Goal: Book appointment/travel/reservation

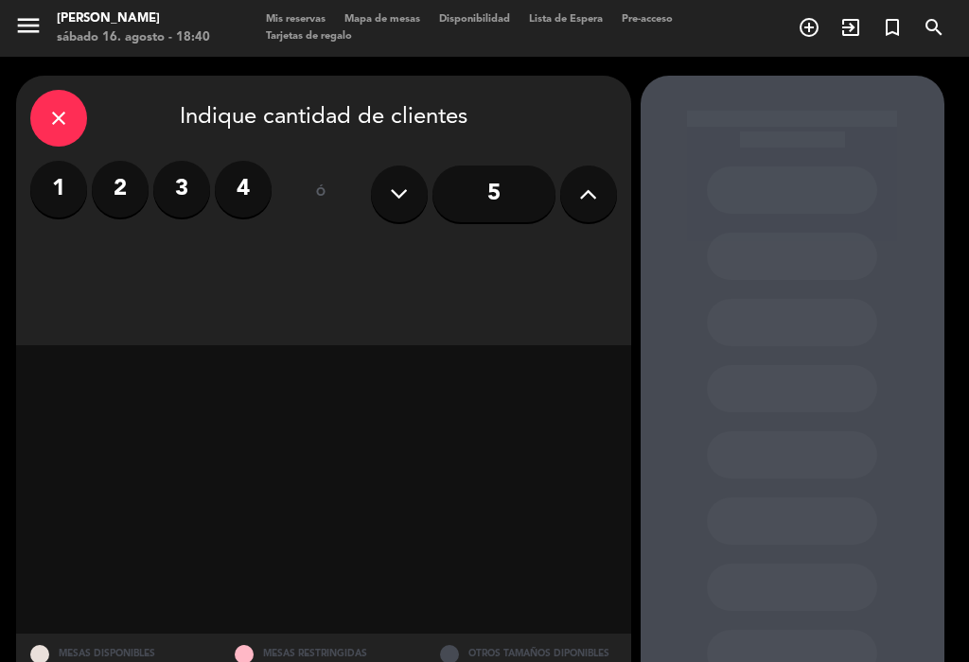
click at [177, 178] on label "3" at bounding box center [181, 189] width 57 height 57
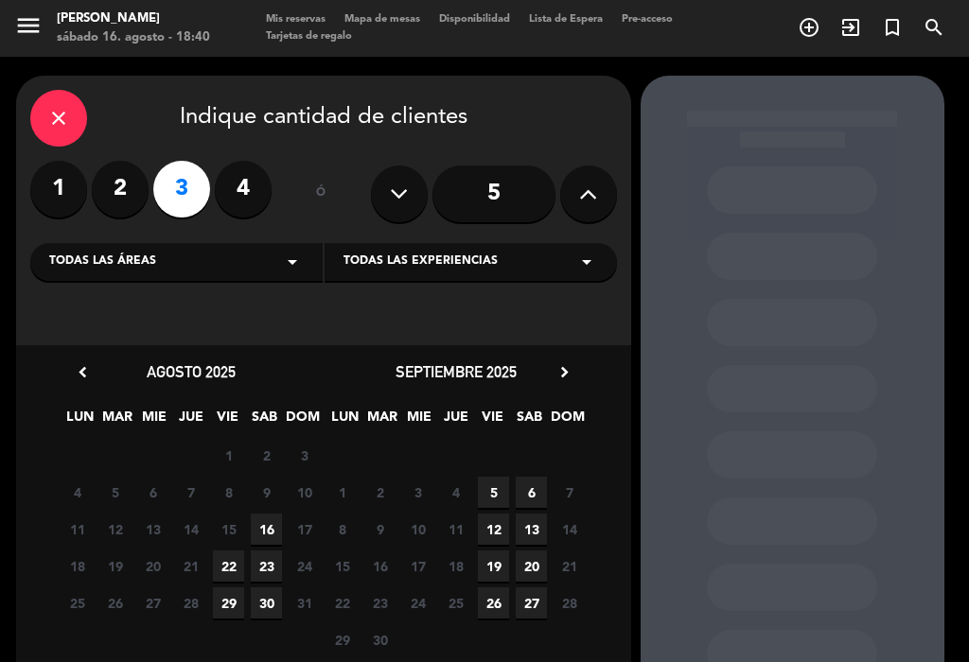
click at [260, 520] on span "16" at bounding box center [266, 529] width 31 height 31
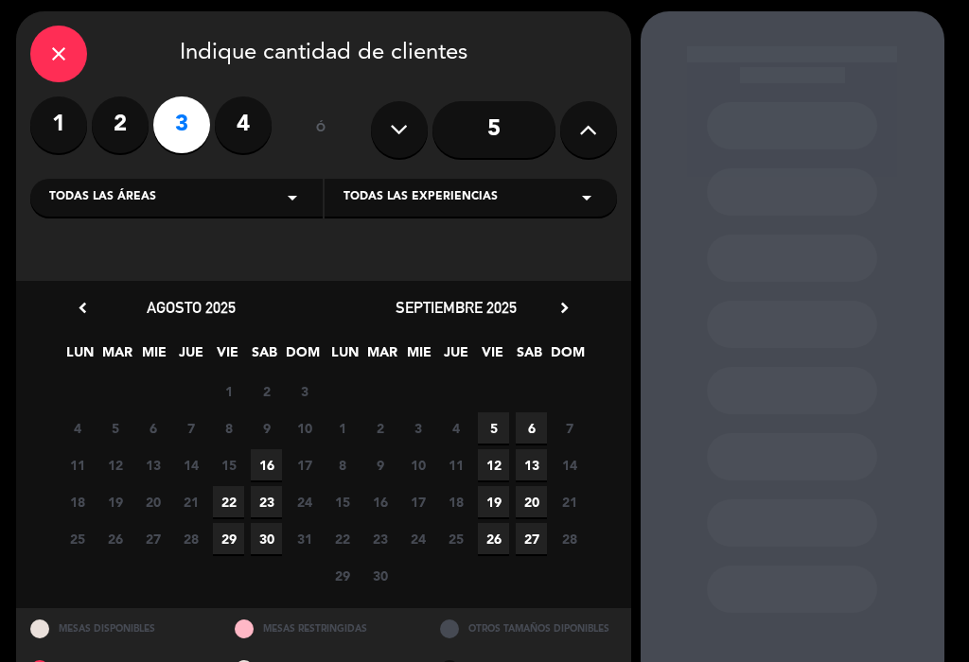
scroll to position [11, 0]
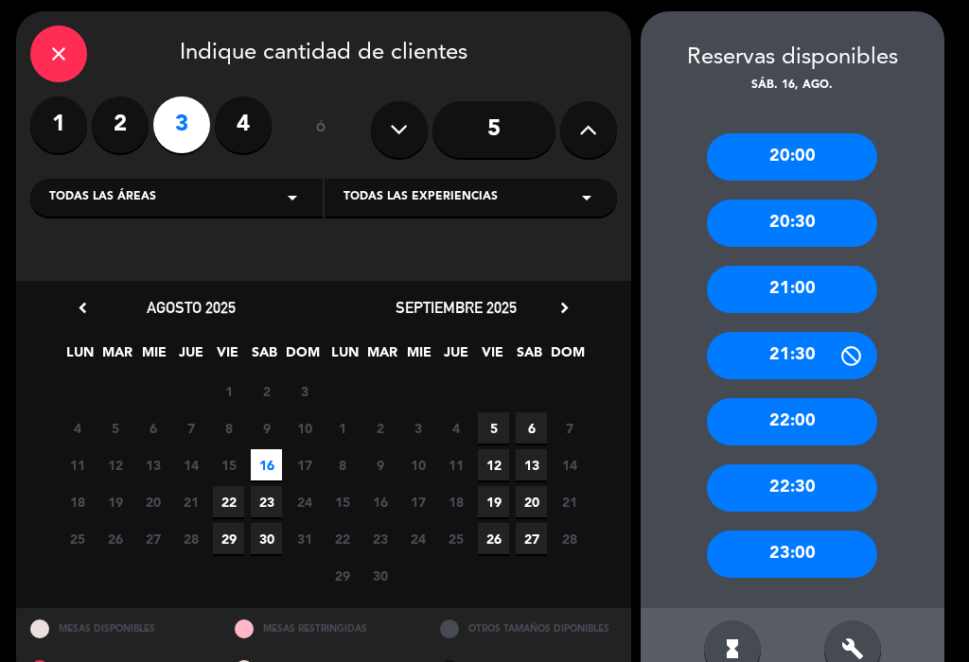
click at [836, 286] on div "21:00" at bounding box center [792, 289] width 170 height 47
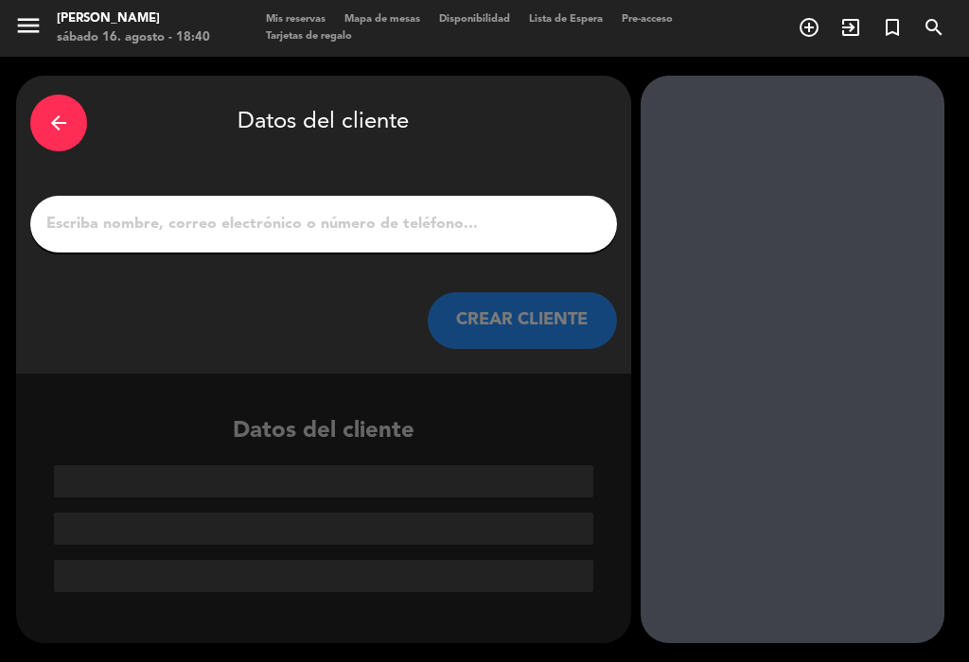
scroll to position [0, 0]
click at [118, 238] on div at bounding box center [323, 224] width 587 height 57
click at [105, 211] on input "1" at bounding box center [323, 224] width 558 height 26
click at [114, 211] on input "1" at bounding box center [323, 224] width 558 height 26
paste input "[PERSON_NAME] #227"
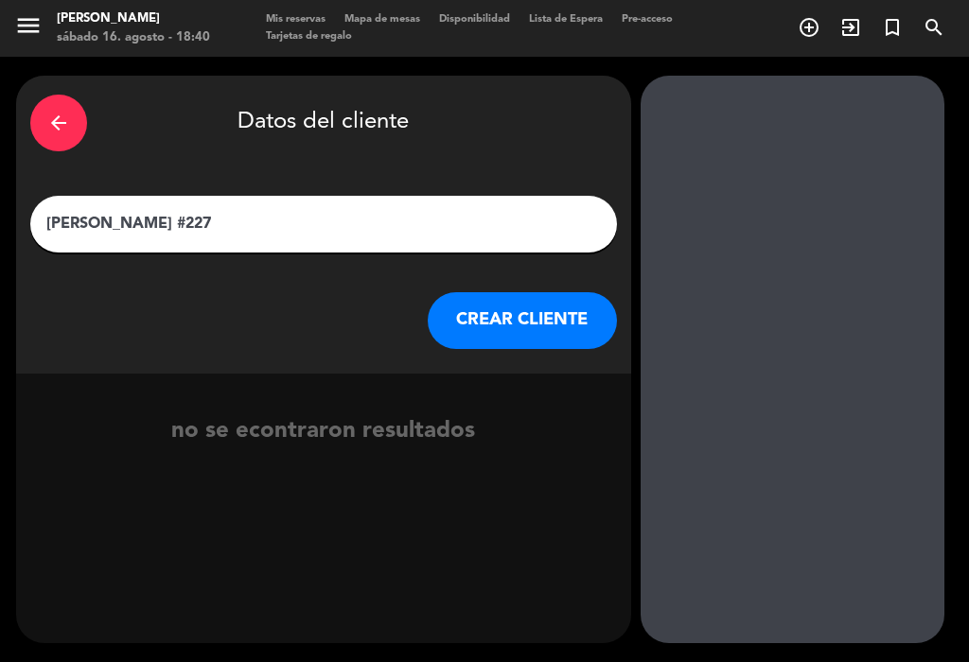
type input "[PERSON_NAME] #227"
click at [359, 135] on div "arrow_back Datos del cliente" at bounding box center [323, 123] width 587 height 66
click at [486, 316] on button "CREAR CLIENTE" at bounding box center [522, 320] width 189 height 57
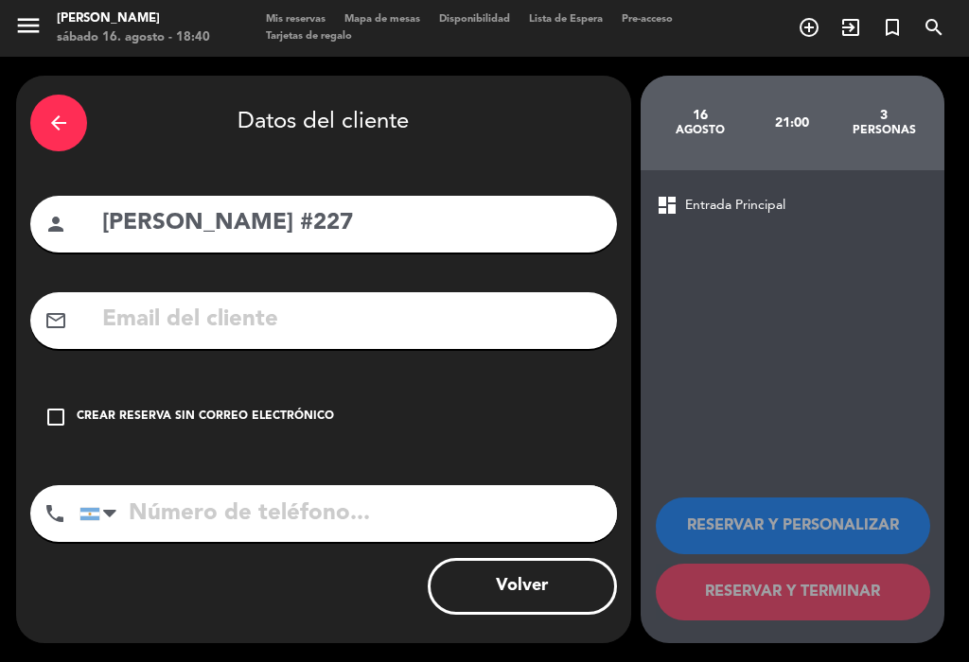
click at [52, 406] on icon "check_box_outline_blank" at bounding box center [55, 417] width 23 height 23
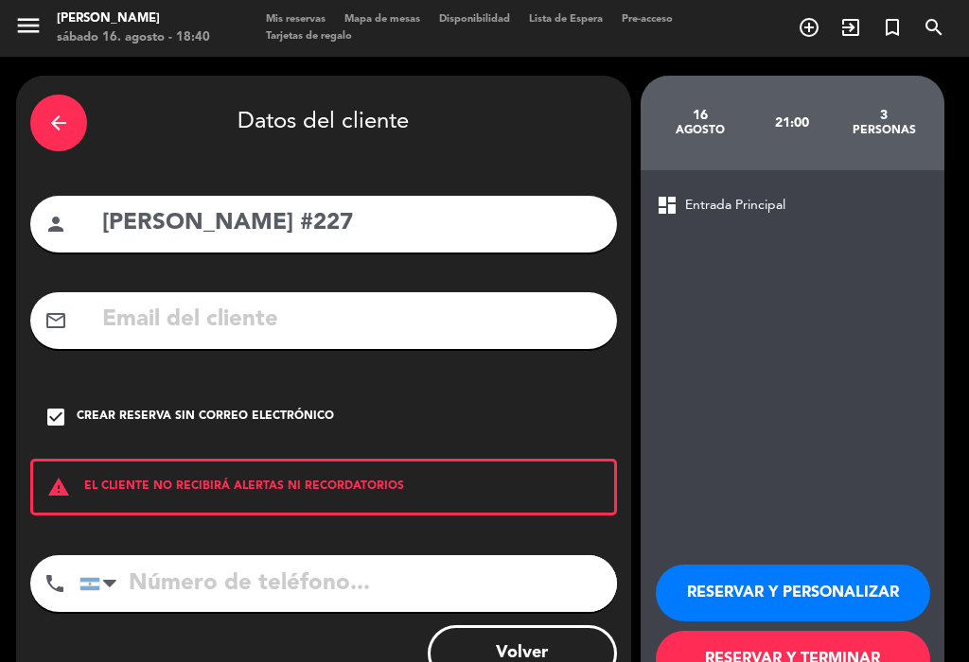
click at [834, 565] on button "RESERVAR Y PERSONALIZAR" at bounding box center [793, 593] width 274 height 57
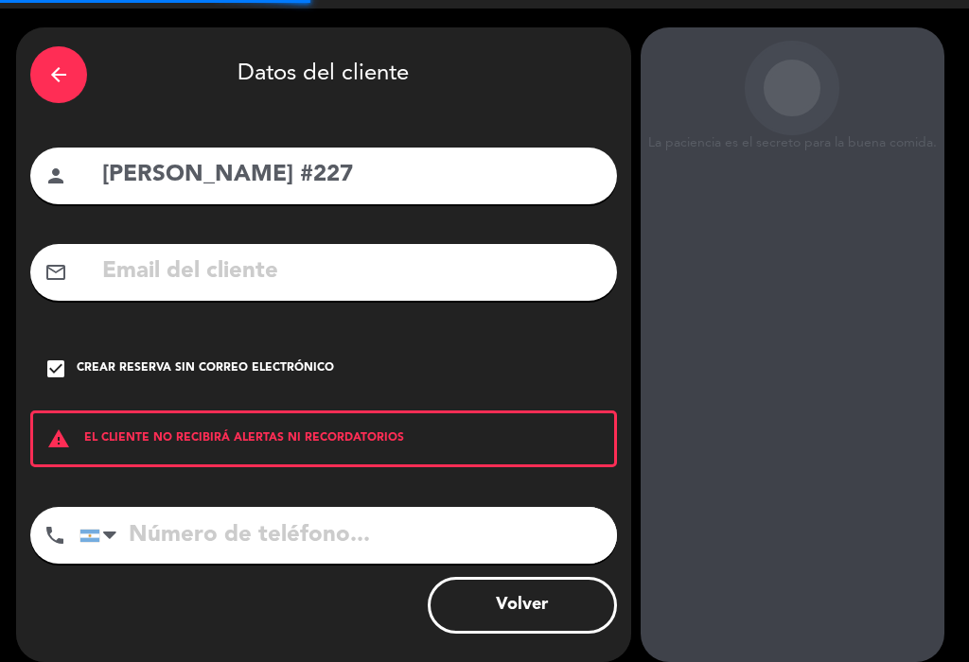
scroll to position [27, 0]
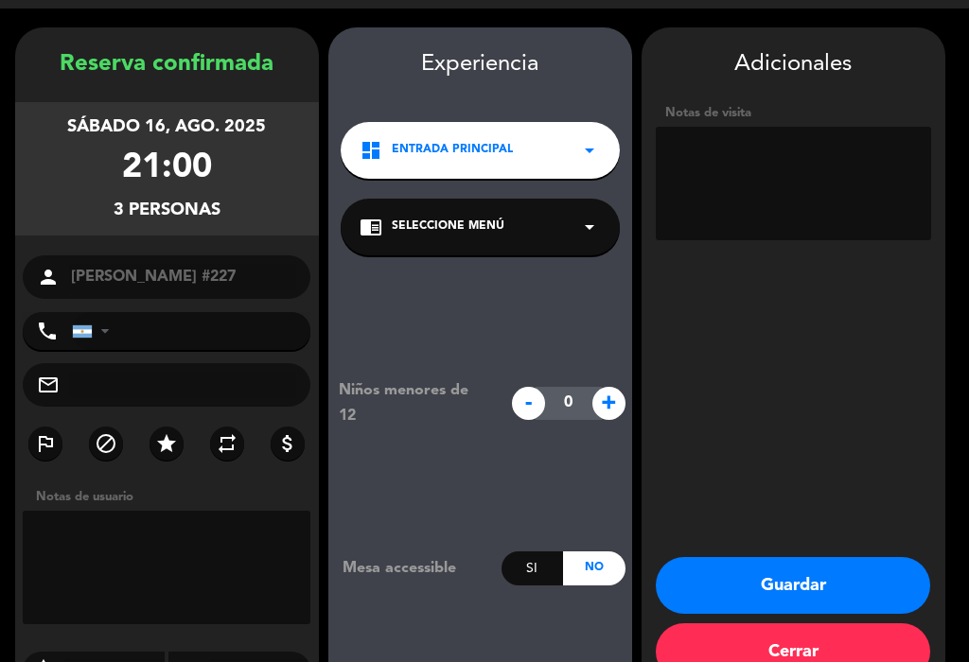
click at [872, 172] on textarea at bounding box center [793, 184] width 275 height 114
type textarea "2 adultos 1 bebe"
click at [866, 75] on div "Adicionales Notas de visita" at bounding box center [794, 147] width 304 height 202
click at [804, 557] on button "Guardar" at bounding box center [793, 585] width 274 height 57
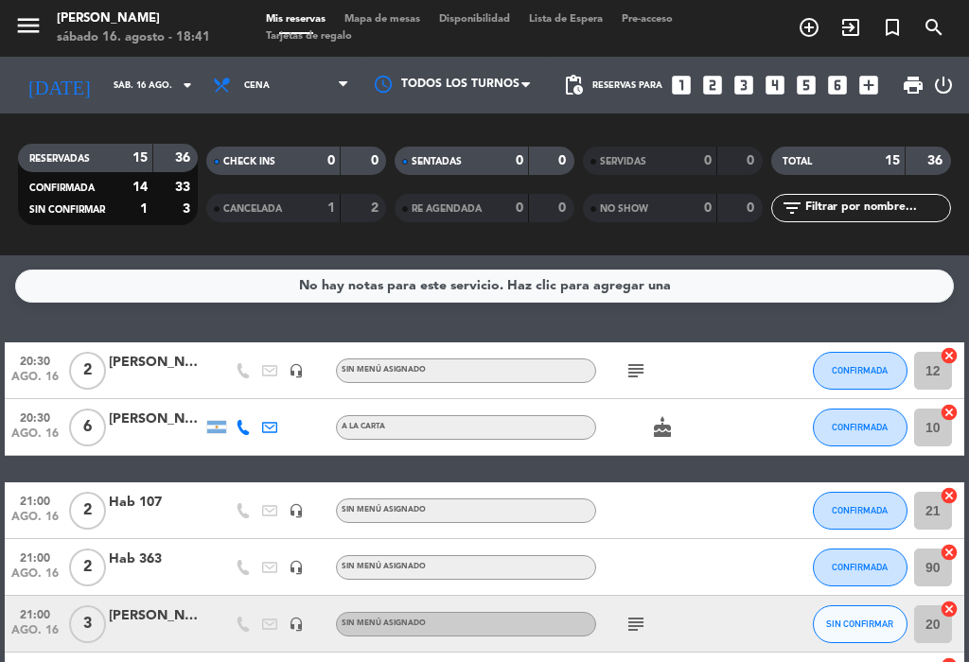
click at [865, 619] on span "SIN CONFIRMAR" at bounding box center [859, 624] width 67 height 10
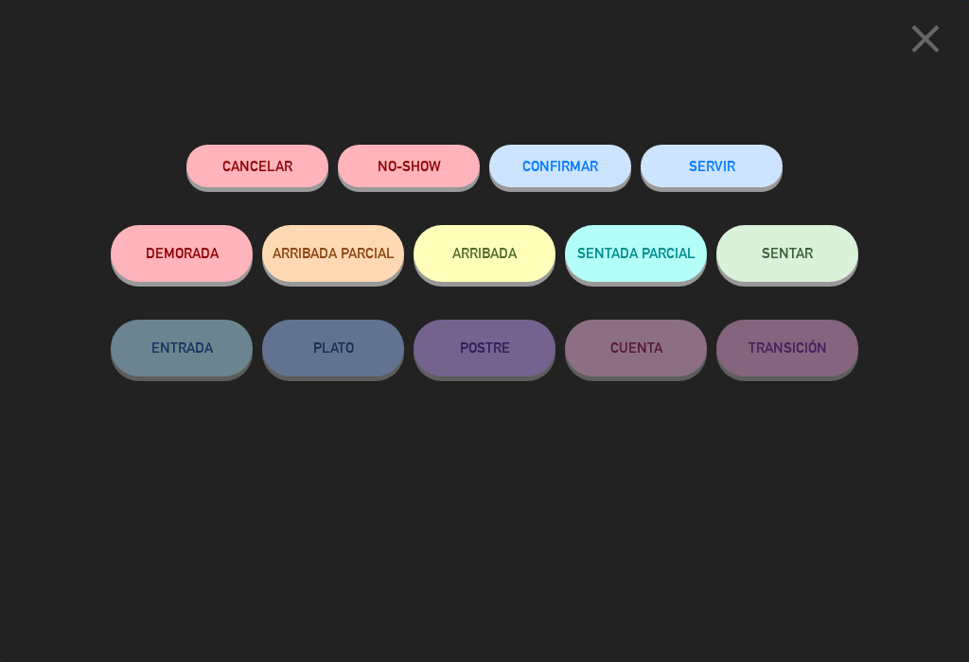
click at [596, 132] on div "Cancelar NO-SHOW CONFIRMAR SERVIR DEMORADA ARRIBADA PARCIAL ARRIBADA SENTADA PA…" at bounding box center [484, 397] width 774 height 531
click at [568, 167] on span "CONFIRMAR" at bounding box center [560, 166] width 76 height 16
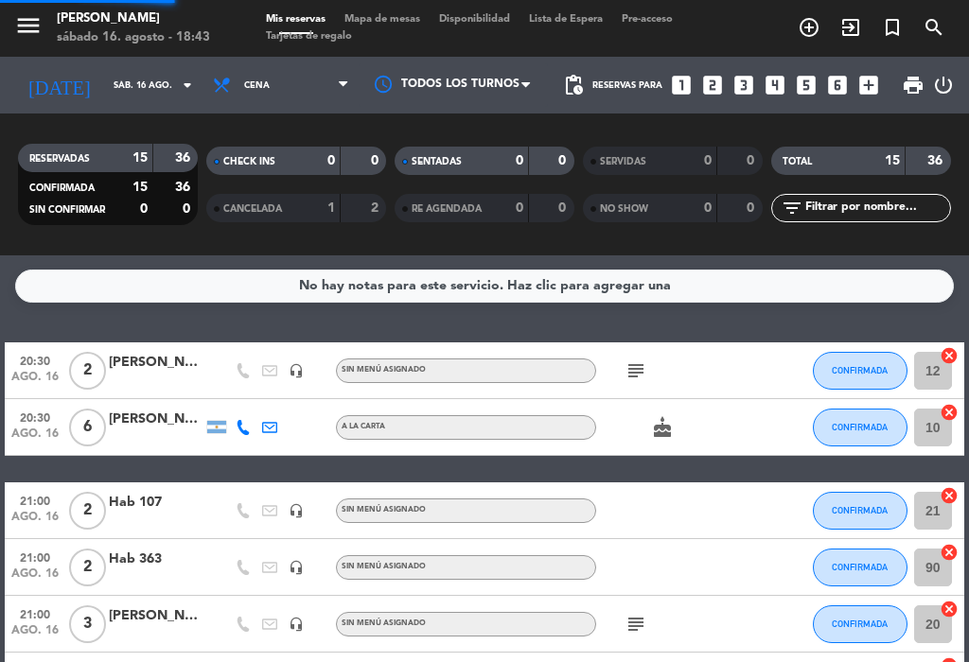
select select "dinner"
click at [772, 73] on icon "looks_4" at bounding box center [775, 85] width 25 height 25
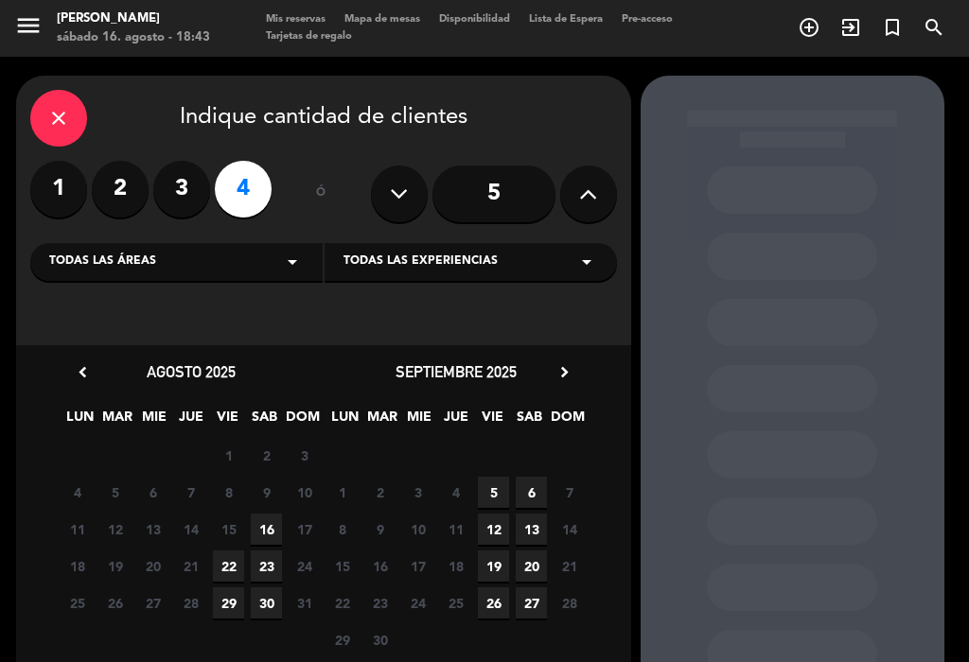
click at [261, 514] on span "16" at bounding box center [266, 529] width 31 height 31
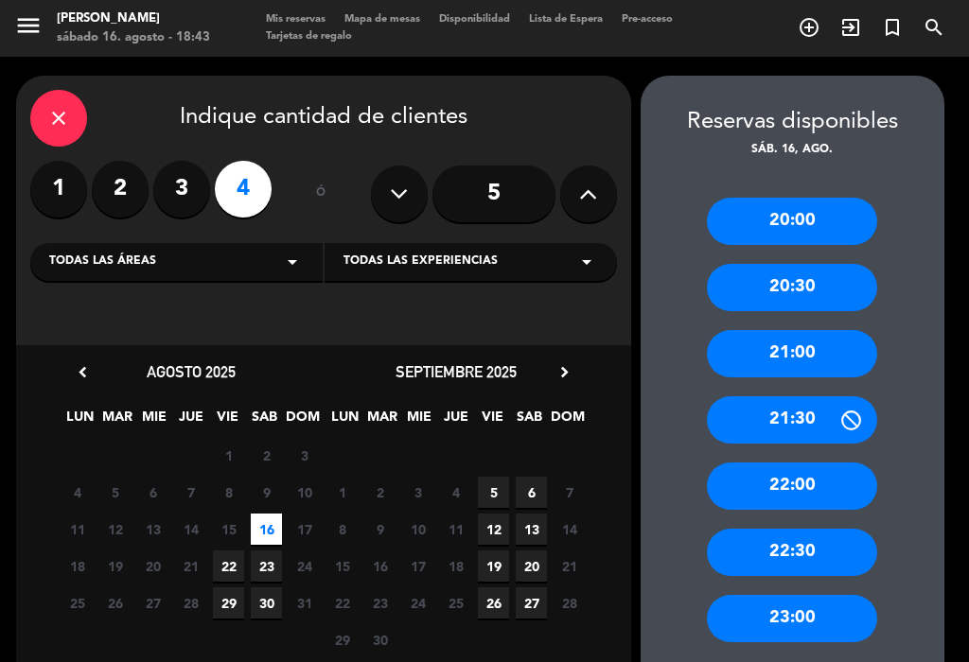
click at [760, 348] on div "21:00" at bounding box center [792, 353] width 170 height 47
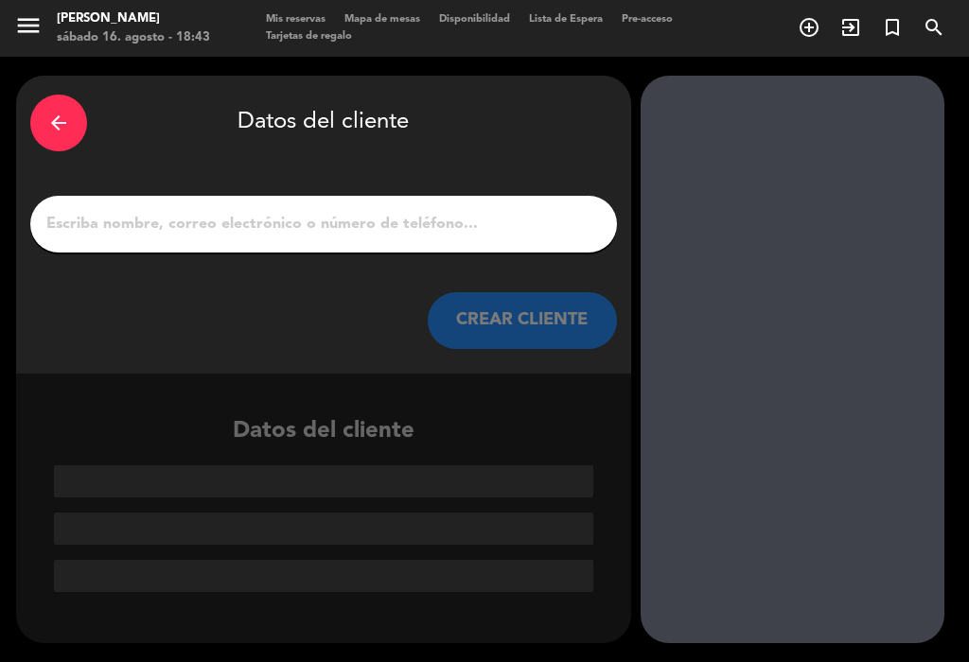
click at [221, 214] on input "1" at bounding box center [323, 224] width 558 height 26
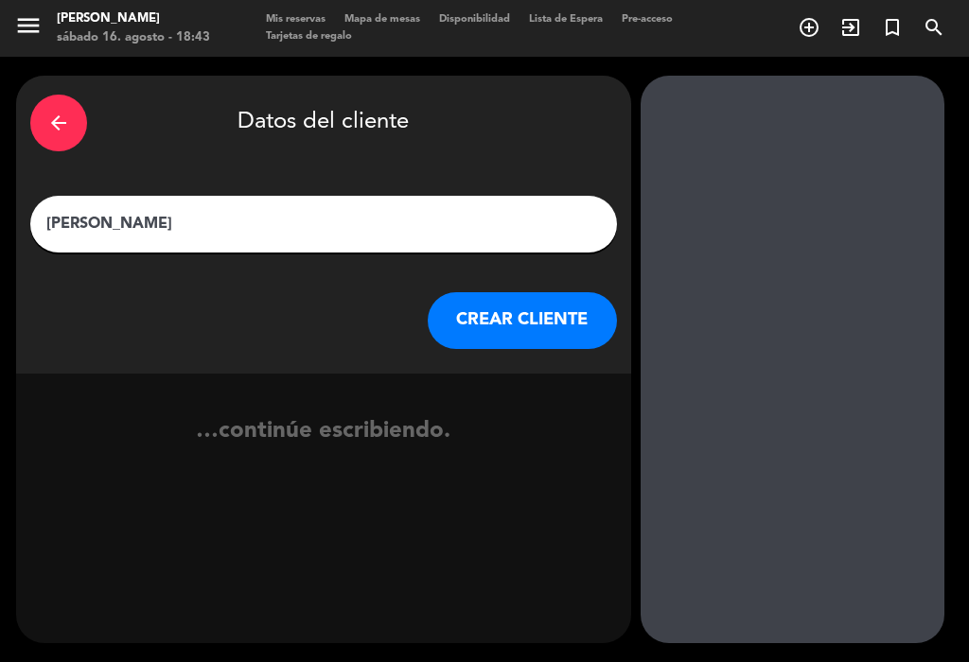
type input "[PERSON_NAME]"
click at [526, 114] on div "arrow_back Datos del cliente" at bounding box center [323, 123] width 587 height 66
click at [540, 307] on button "CREAR CLIENTE" at bounding box center [522, 320] width 189 height 57
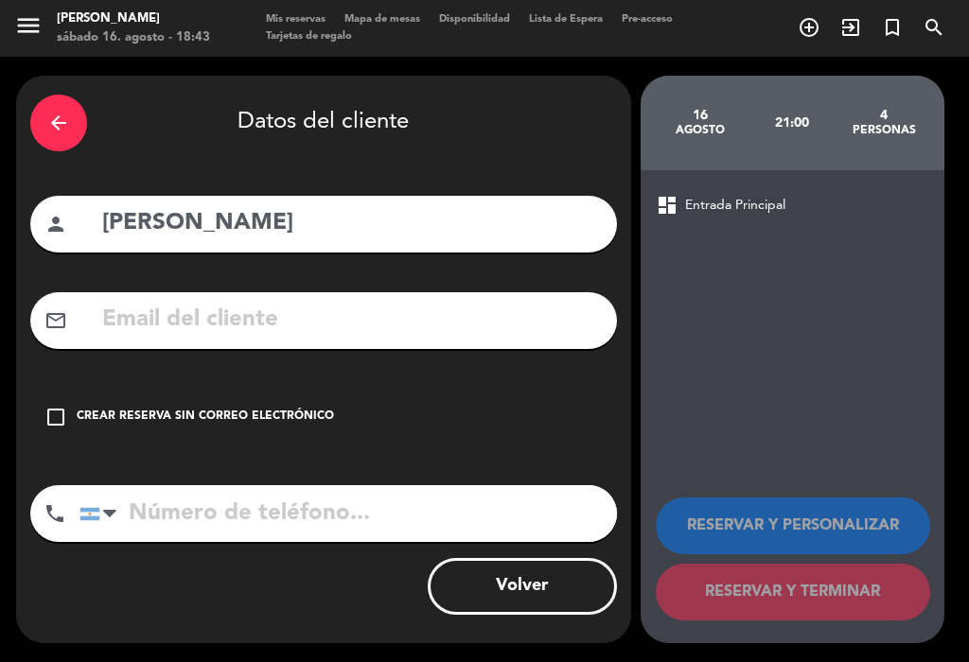
click at [43, 415] on div "check_box_outline_blank Crear reserva sin correo electrónico" at bounding box center [323, 417] width 587 height 57
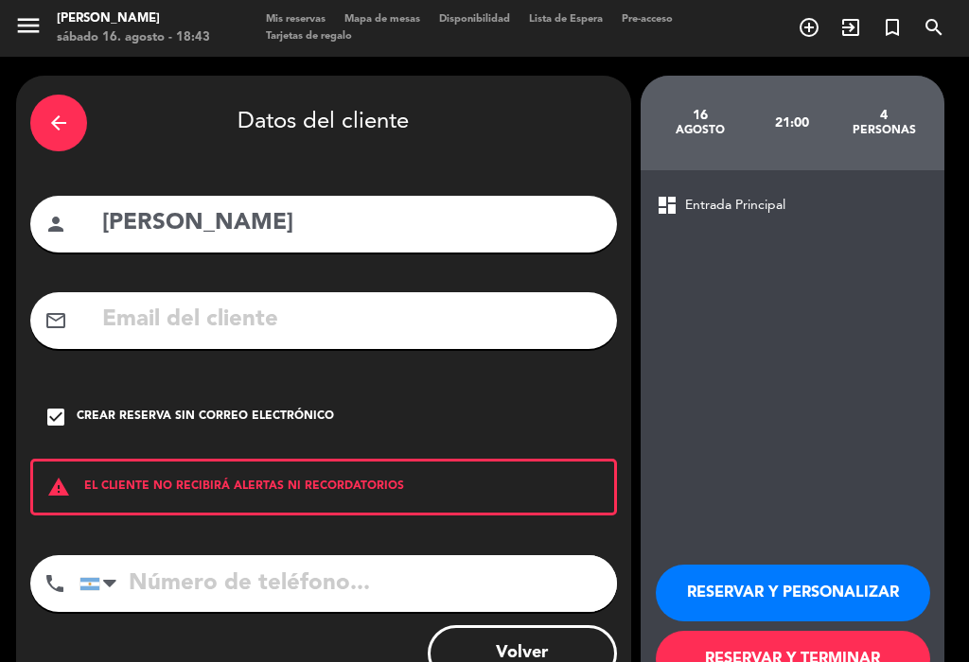
click at [55, 406] on icon "check_box" at bounding box center [55, 417] width 23 height 23
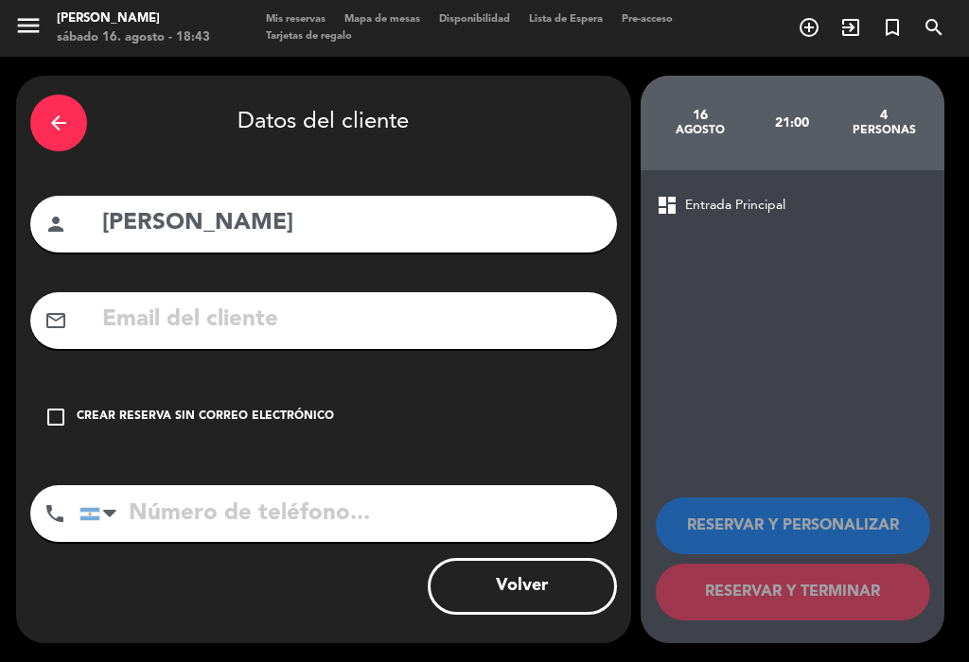
click at [47, 407] on icon "check_box_outline_blank" at bounding box center [55, 417] width 23 height 23
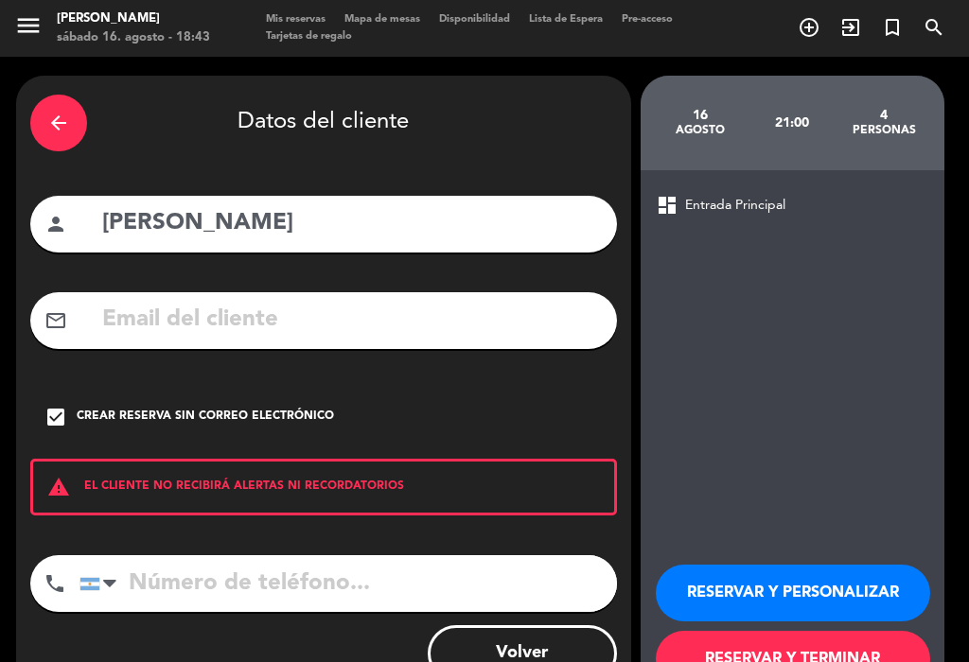
click at [861, 631] on button "RESERVAR Y TERMINAR" at bounding box center [793, 659] width 274 height 57
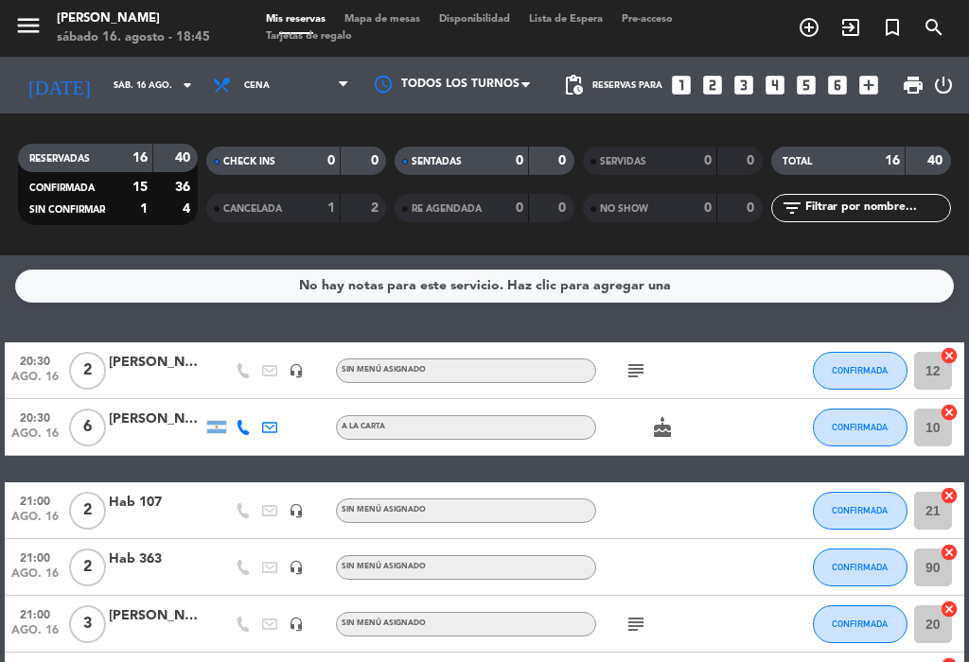
click at [715, 77] on icon "looks_two" at bounding box center [712, 85] width 25 height 25
